Goal: Check status: Check status

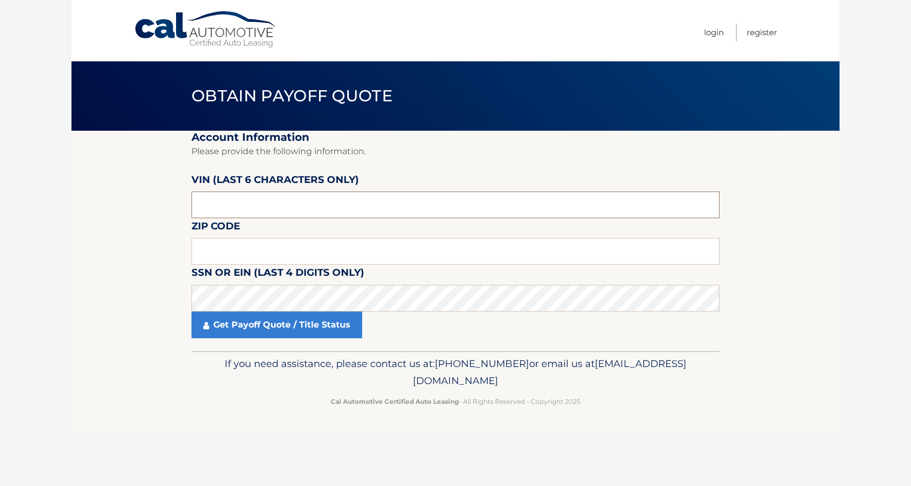
click at [225, 205] on input "text" at bounding box center [456, 205] width 528 height 27
click at [220, 203] on input "text" at bounding box center [456, 205] width 528 height 27
click at [228, 202] on input "N34515" at bounding box center [456, 205] width 528 height 27
type input "N*****"
type input "451551"
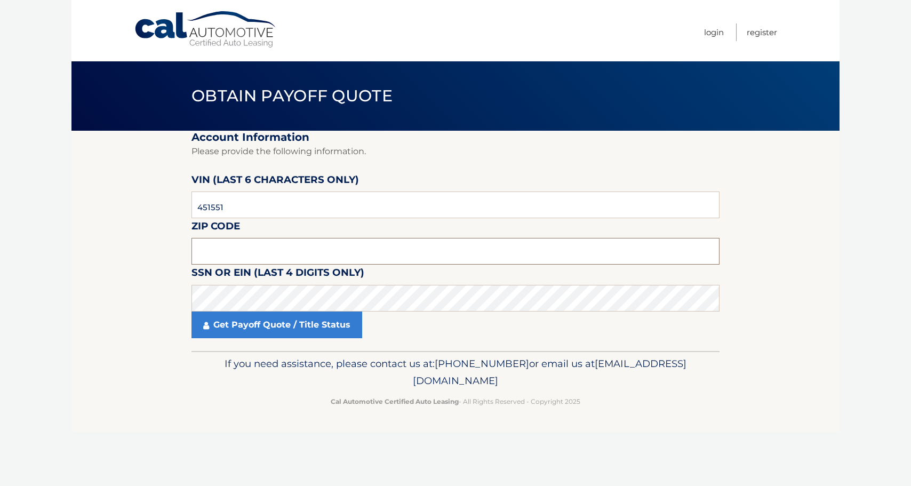
click at [241, 250] on input "text" at bounding box center [456, 251] width 528 height 27
type input "11783"
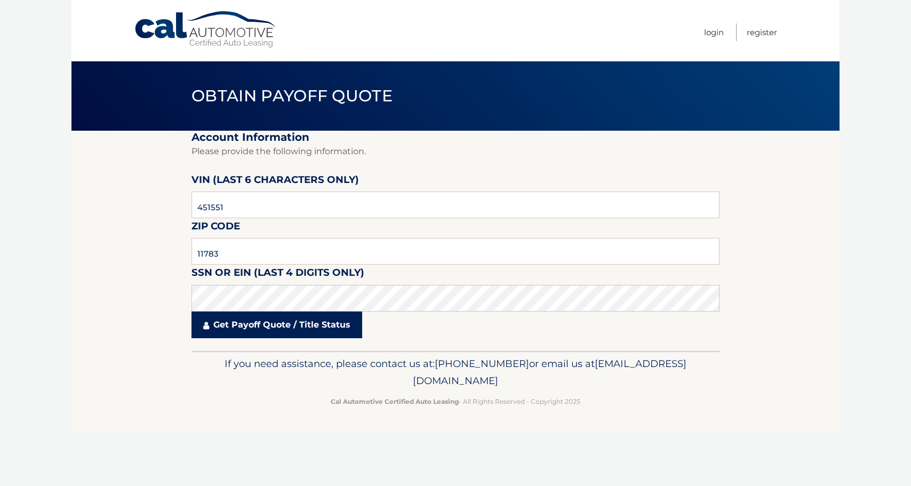
click at [263, 321] on link "Get Payoff Quote / Title Status" at bounding box center [277, 325] width 171 height 27
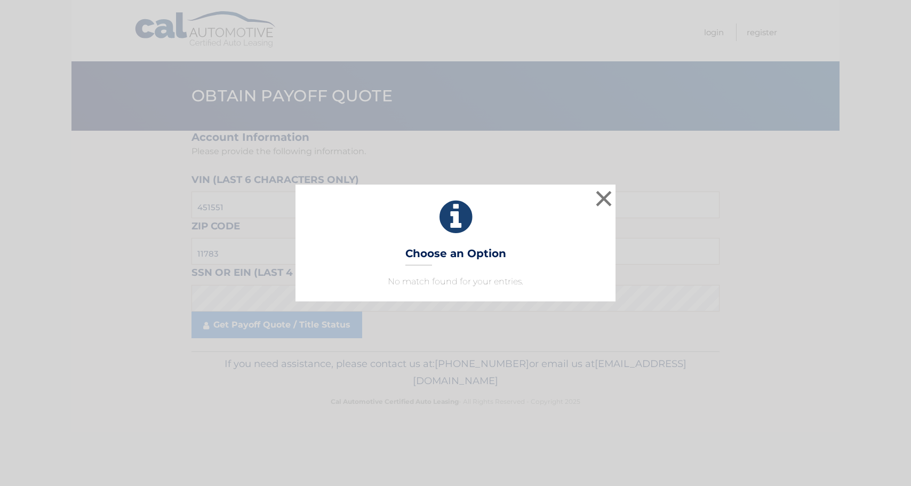
click at [446, 240] on div "× Choose an Option No match found for your entries. This is what you see on sec…" at bounding box center [456, 243] width 320 height 116
click at [602, 199] on button "×" at bounding box center [603, 198] width 21 height 21
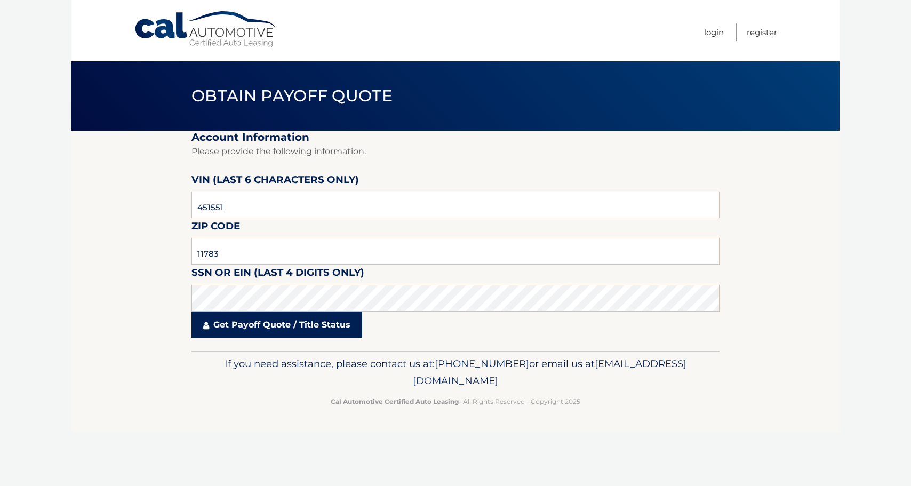
click at [276, 326] on link "Get Payoff Quote / Title Status" at bounding box center [277, 325] width 171 height 27
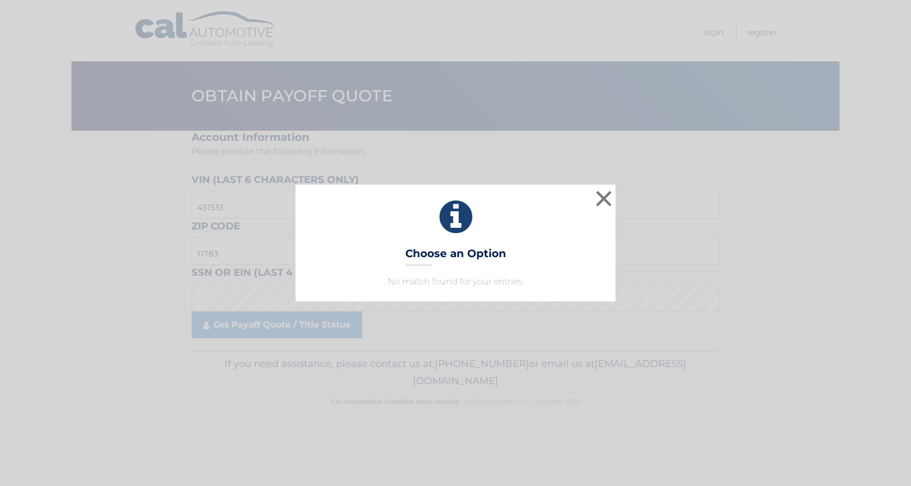
click at [497, 253] on h3 "Choose an Option" at bounding box center [456, 256] width 101 height 19
click at [608, 199] on button "×" at bounding box center [603, 198] width 21 height 21
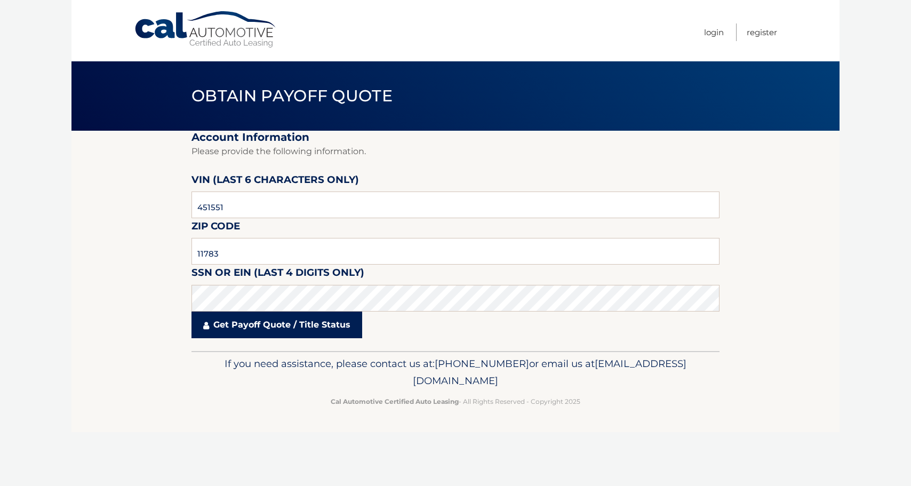
click at [282, 324] on link "Get Payoff Quote / Title Status" at bounding box center [277, 325] width 171 height 27
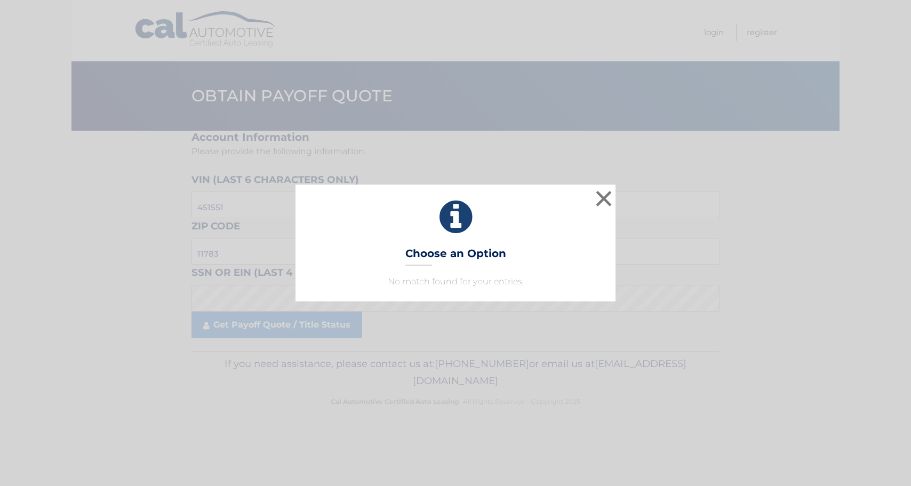
click at [461, 218] on icon at bounding box center [456, 217] width 294 height 38
click at [602, 199] on button "×" at bounding box center [603, 198] width 21 height 21
